Goal: Check status: Check status

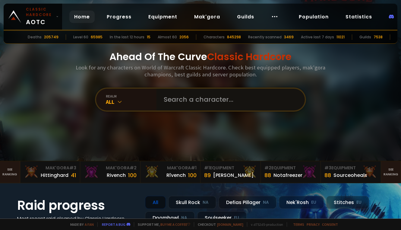
click at [191, 101] on input "text" at bounding box center [229, 100] width 138 height 22
type input "Velocí"
click at [170, 110] on div "realm All" at bounding box center [200, 99] width 211 height 24
click at [169, 104] on input "text" at bounding box center [229, 100] width 138 height 22
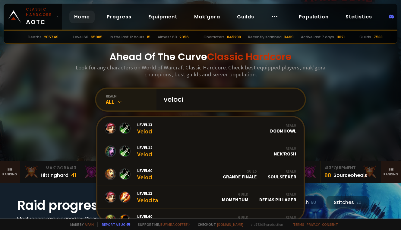
scroll to position [8, 0]
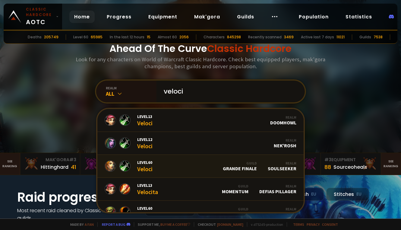
type input "veloci"
click at [167, 166] on link "Level 60 Veloci Guild Grande Finale Realm Soulseeker" at bounding box center [200, 166] width 206 height 23
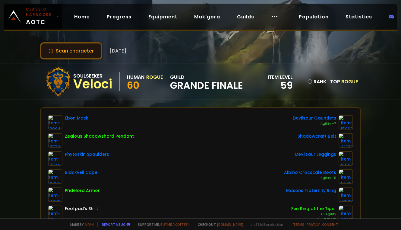
click at [80, 51] on button "Scan character" at bounding box center [71, 50] width 62 height 17
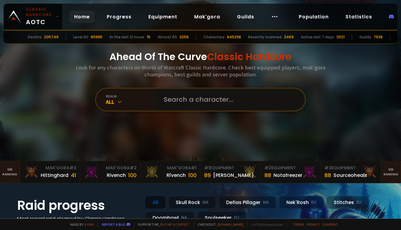
click at [199, 98] on input "text" at bounding box center [229, 100] width 138 height 22
type input "kliffarnie"
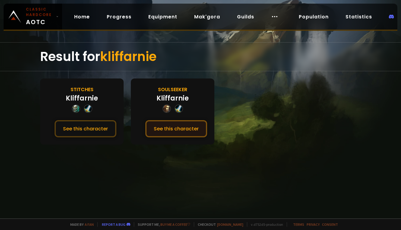
click at [174, 128] on button "See this character" at bounding box center [176, 128] width 62 height 17
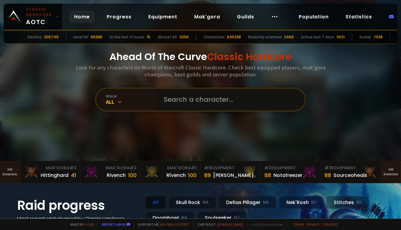
click at [207, 102] on input "text" at bounding box center [229, 100] width 138 height 22
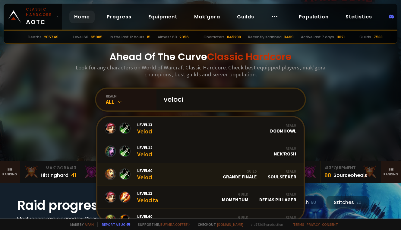
type input "veloci"
click at [193, 175] on link "Level 60 Veloci Guild Grande Finale Realm Soulseeker" at bounding box center [200, 174] width 206 height 23
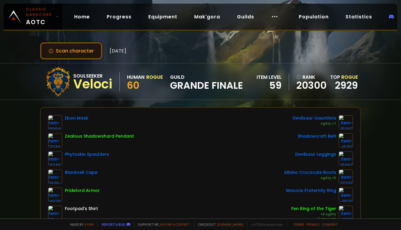
click at [82, 57] on button "Scan character" at bounding box center [71, 50] width 62 height 17
